Goal: Task Accomplishment & Management: Manage account settings

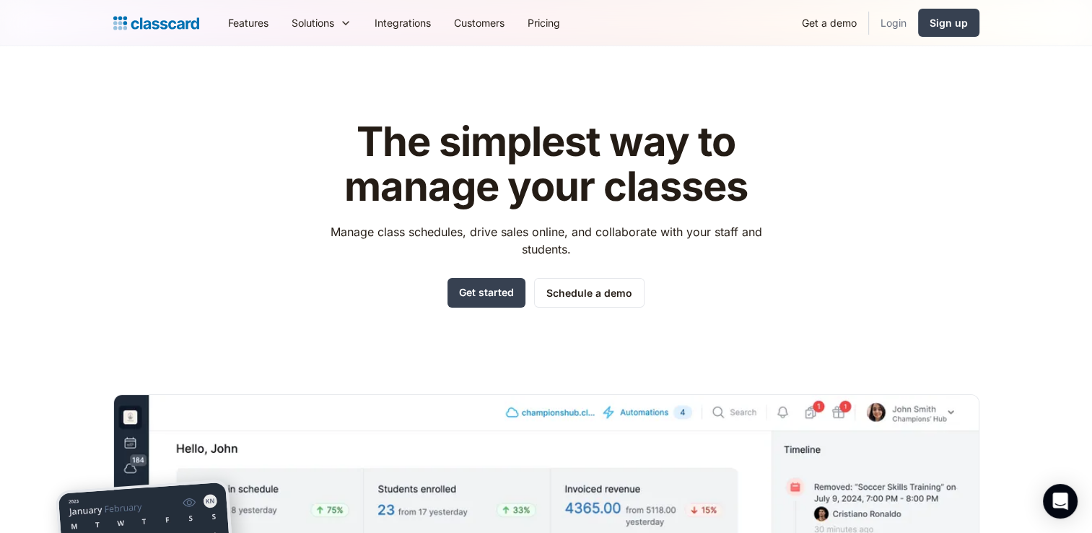
click at [891, 24] on link "Login" at bounding box center [893, 22] width 49 height 32
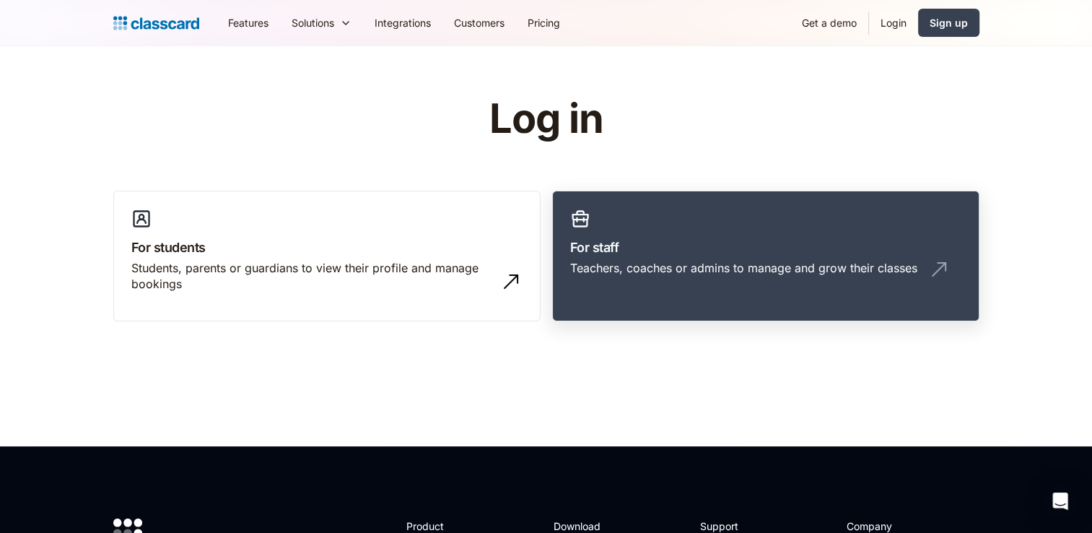
click at [616, 263] on div "Teachers, coaches or admins to manage and grow their classes" at bounding box center [743, 268] width 347 height 16
